Goal: Navigation & Orientation: Find specific page/section

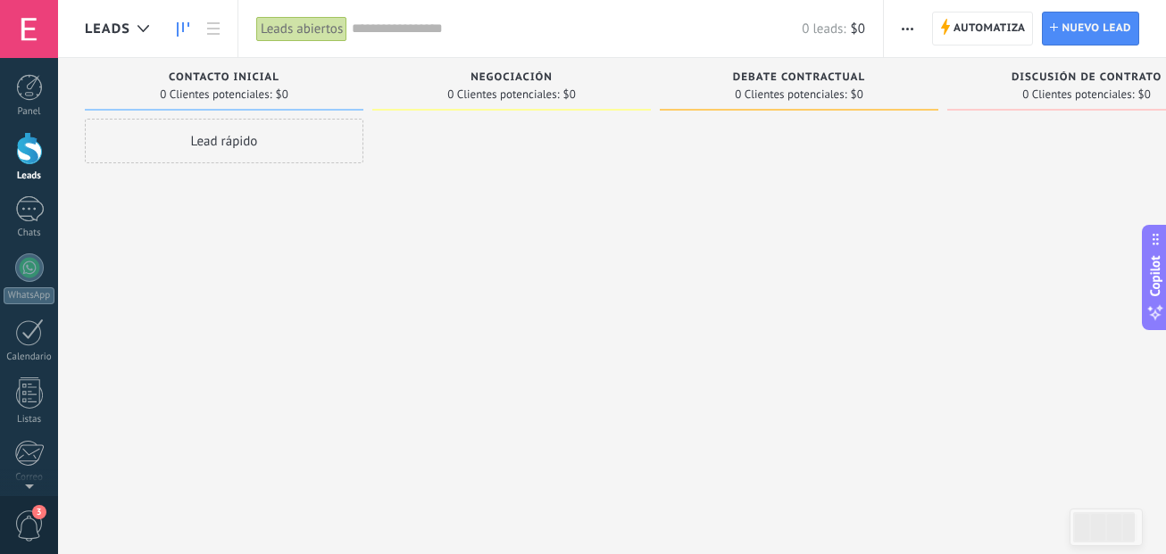
click at [37, 149] on div at bounding box center [29, 148] width 27 height 33
click at [28, 154] on div at bounding box center [29, 148] width 27 height 33
click at [21, 102] on link "Panel" at bounding box center [29, 96] width 58 height 44
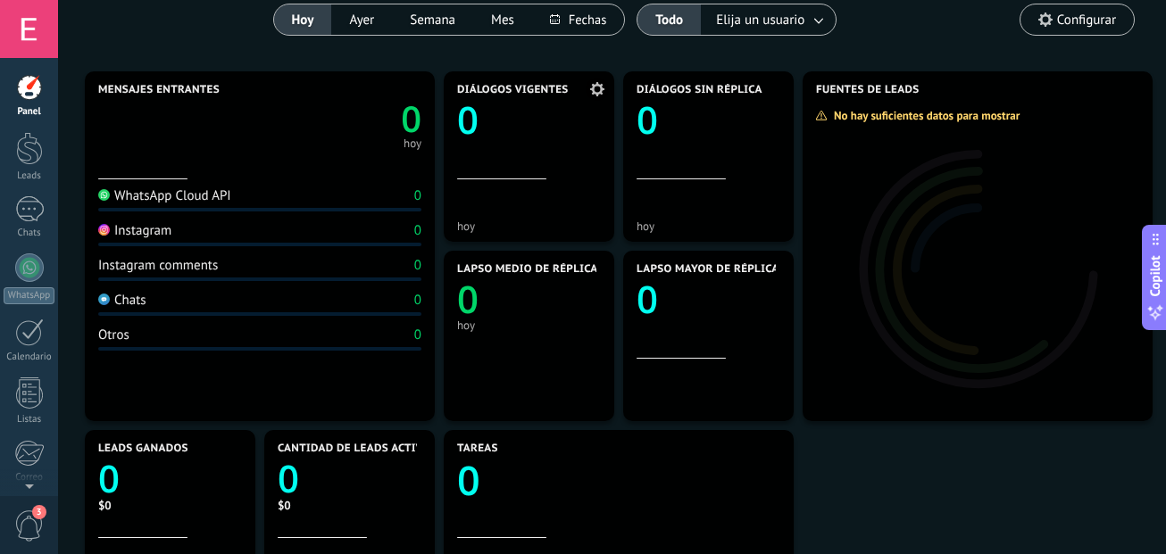
scroll to position [179, 0]
